Goal: Task Accomplishment & Management: Use online tool/utility

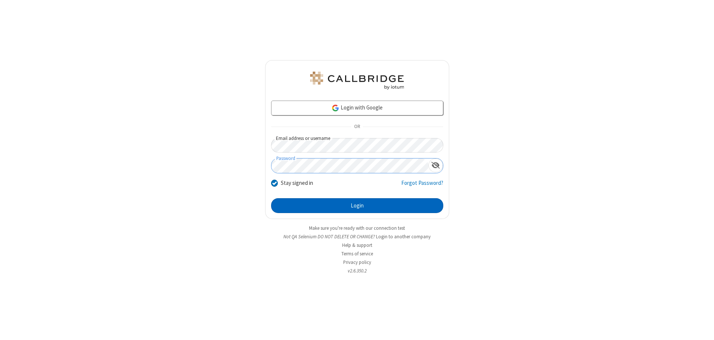
click at [357, 206] on button "Login" at bounding box center [357, 205] width 172 height 15
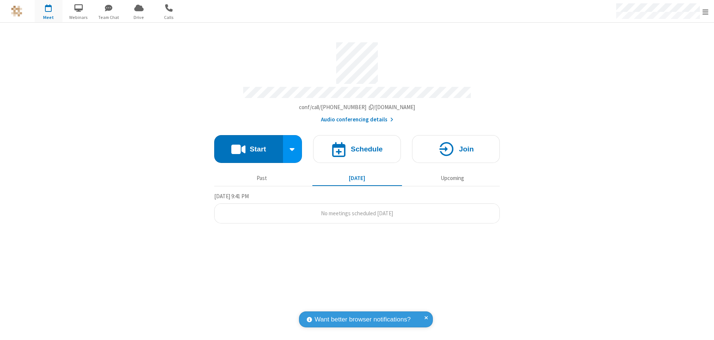
click at [248, 146] on button "Start" at bounding box center [248, 149] width 69 height 28
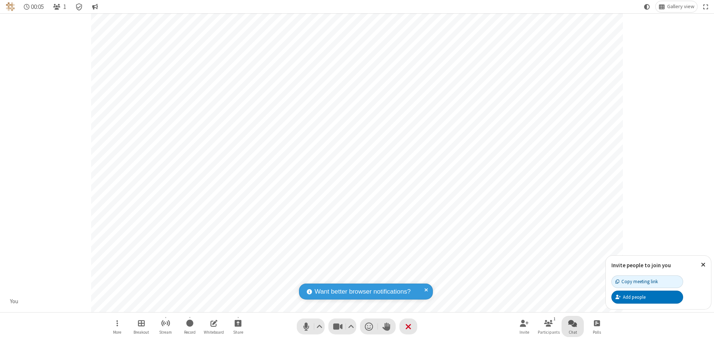
click at [572, 323] on span "Open chat" at bounding box center [572, 323] width 9 height 9
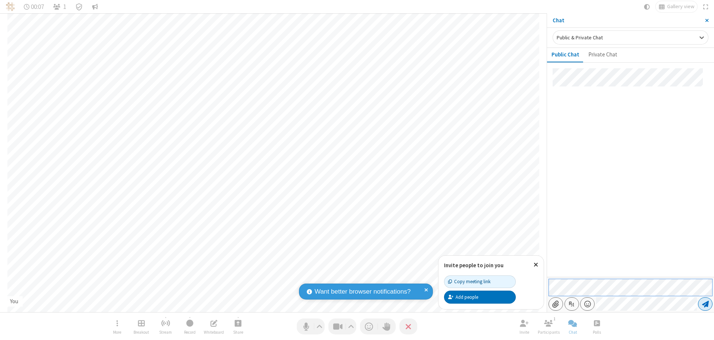
click at [705, 304] on span "Send message" at bounding box center [705, 304] width 7 height 7
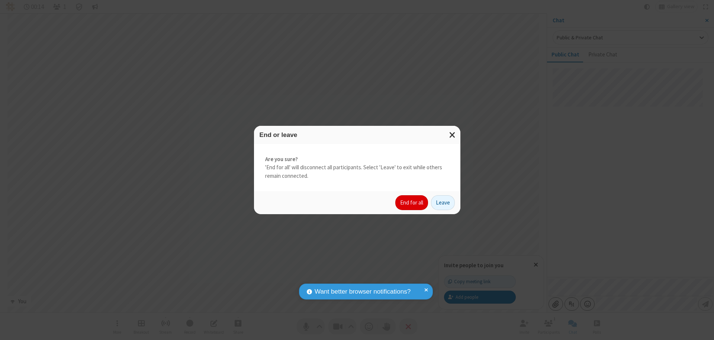
click at [412, 203] on button "End for all" at bounding box center [411, 202] width 33 height 15
